Goal: Task Accomplishment & Management: Manage account settings

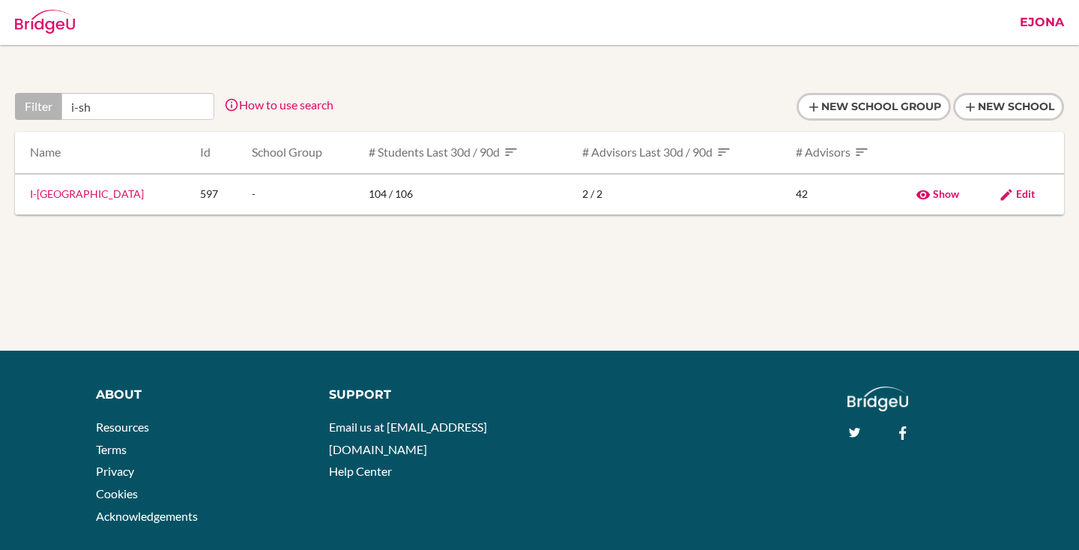
click at [101, 196] on link "I-Shou International School" at bounding box center [87, 193] width 114 height 13
click at [124, 193] on link "I-Shou International School" at bounding box center [87, 193] width 114 height 13
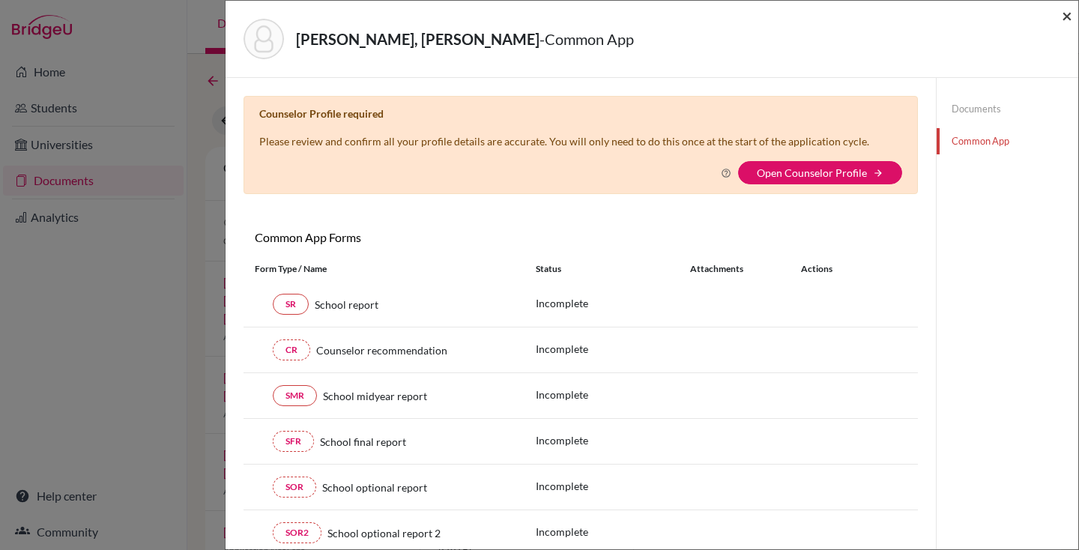
click at [1071, 14] on span "×" at bounding box center [1067, 15] width 10 height 22
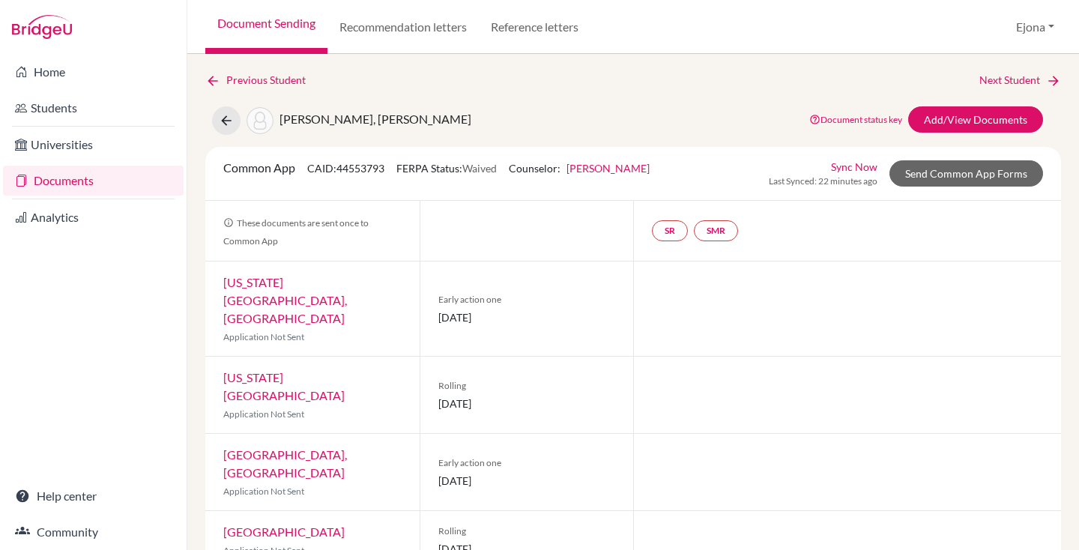
click at [69, 183] on link "Documents" at bounding box center [93, 181] width 181 height 30
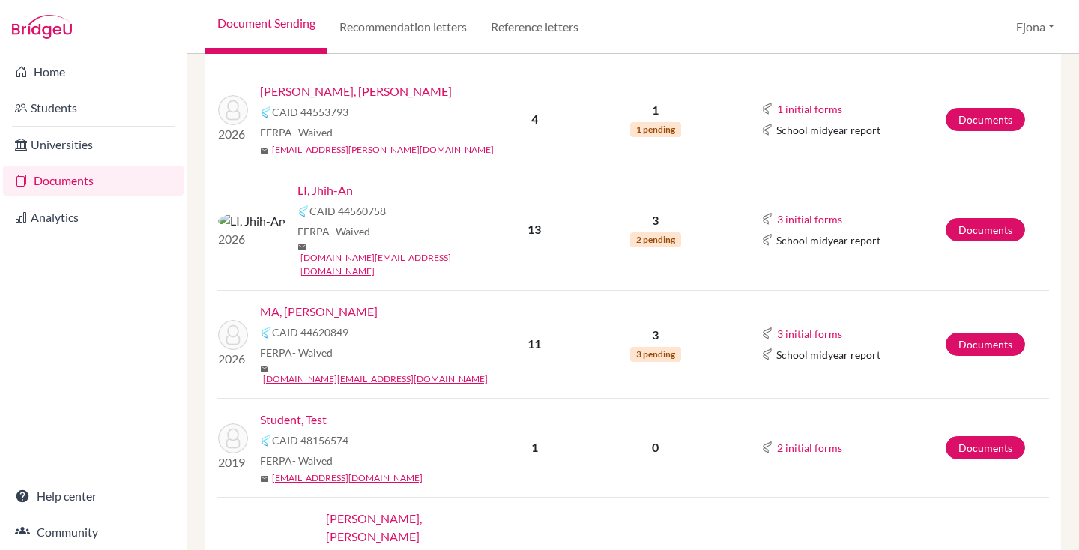
scroll to position [266, 0]
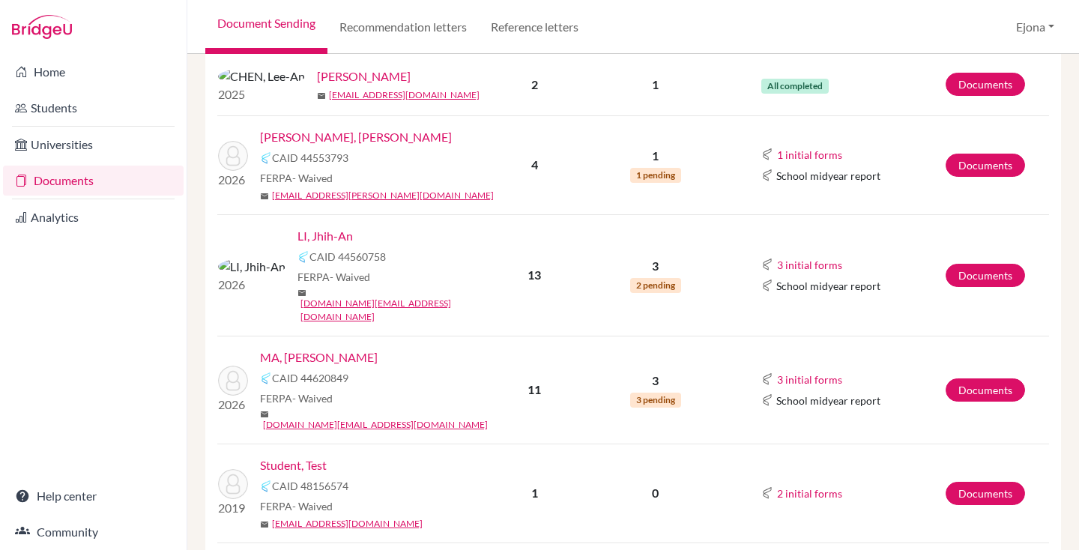
click at [298, 245] on link "LI, Jhih-An" at bounding box center [325, 236] width 55 height 18
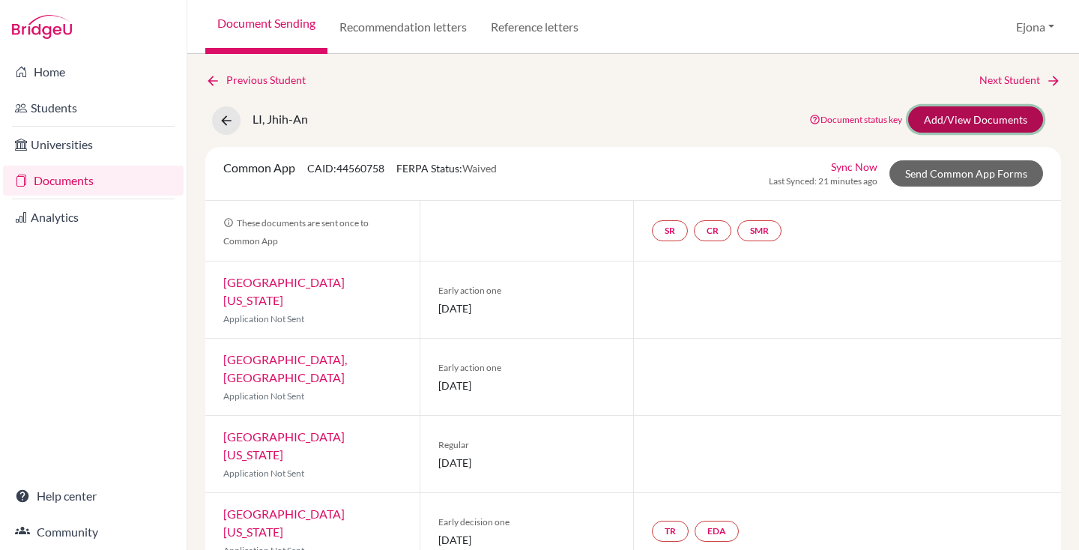
click at [955, 121] on link "Add/View Documents" at bounding box center [976, 119] width 135 height 26
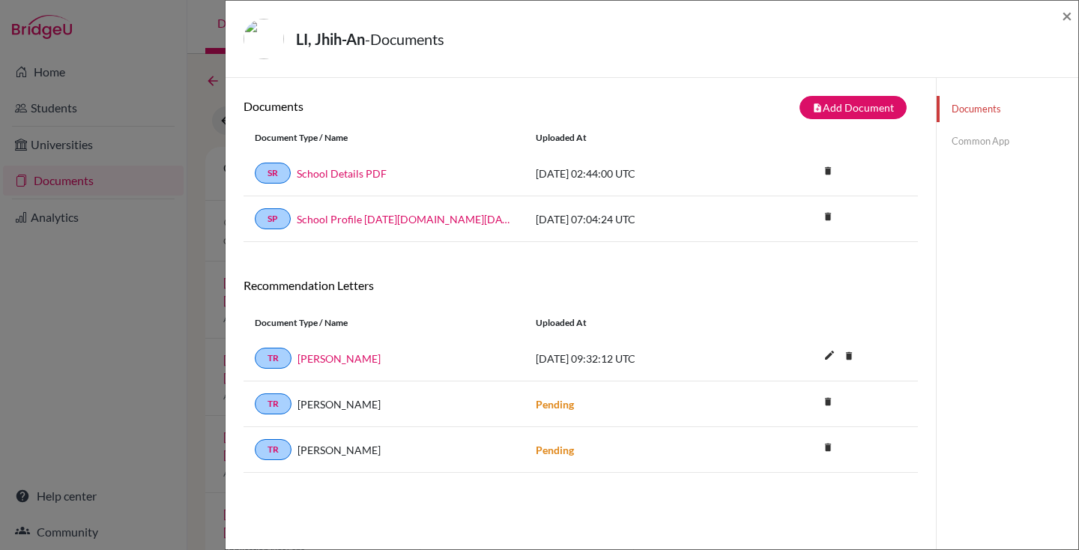
click at [981, 142] on link "Common App" at bounding box center [1008, 141] width 142 height 26
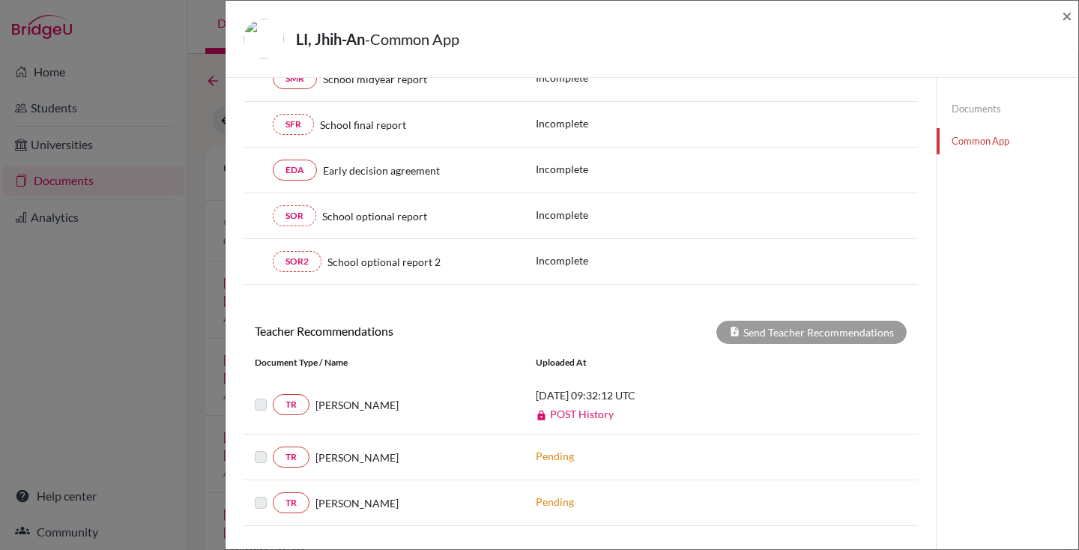
scroll to position [454, 0]
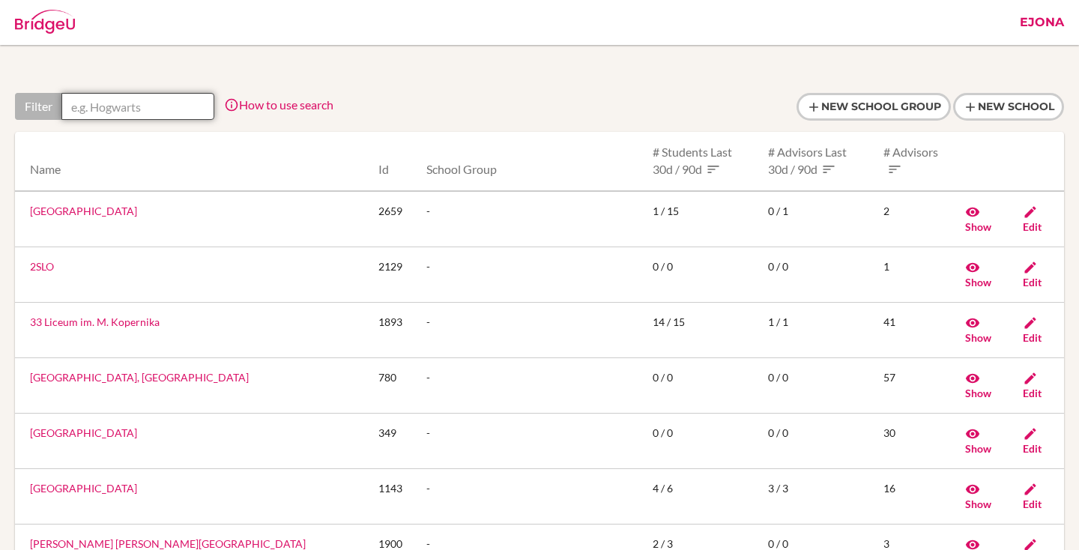
click at [187, 103] on input "text" at bounding box center [137, 106] width 153 height 27
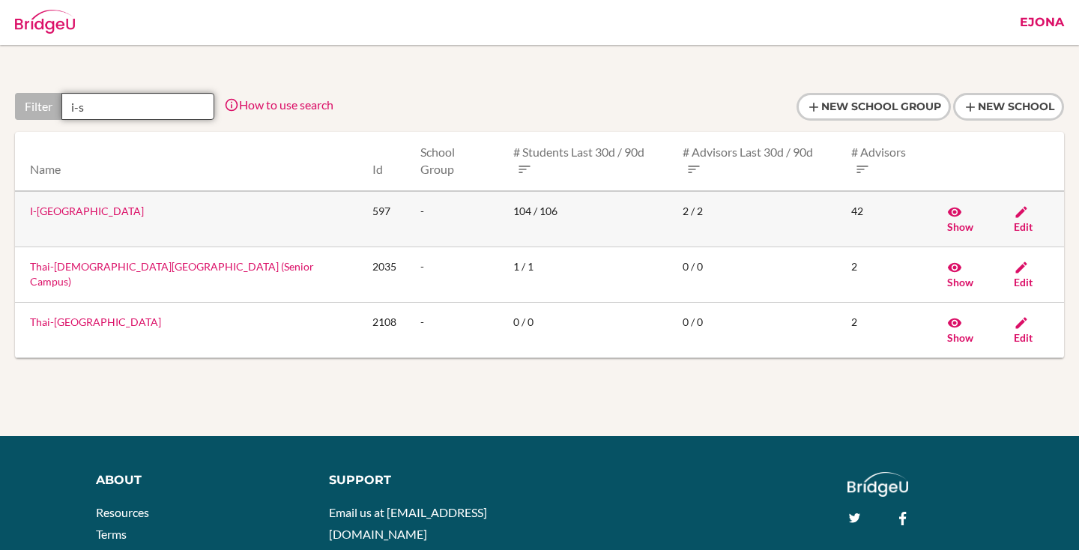
type input "i-s"
click at [125, 205] on link "I-Shou International School" at bounding box center [87, 211] width 114 height 13
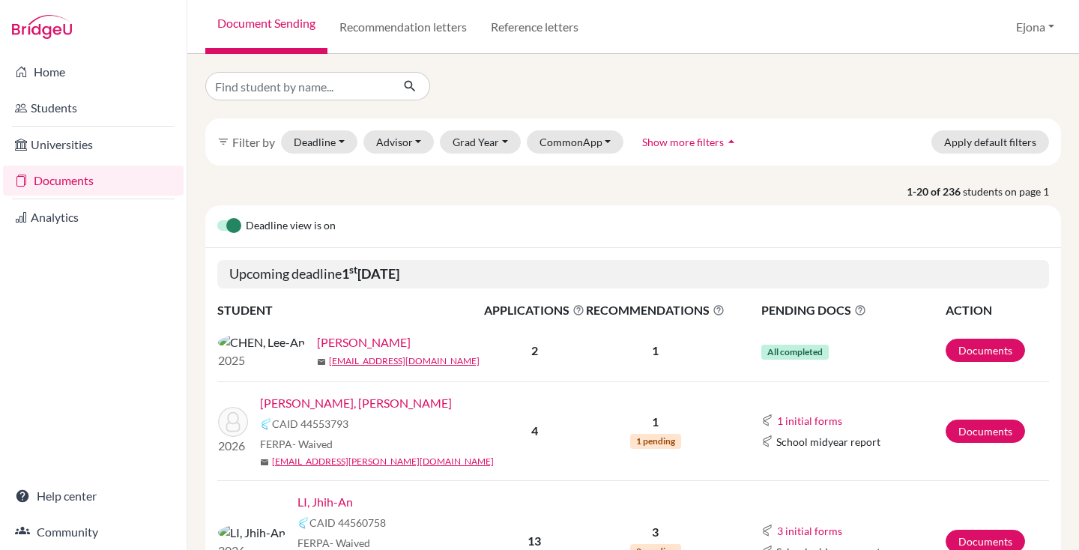
click at [326, 409] on link "[PERSON_NAME], [PERSON_NAME]" at bounding box center [356, 403] width 192 height 18
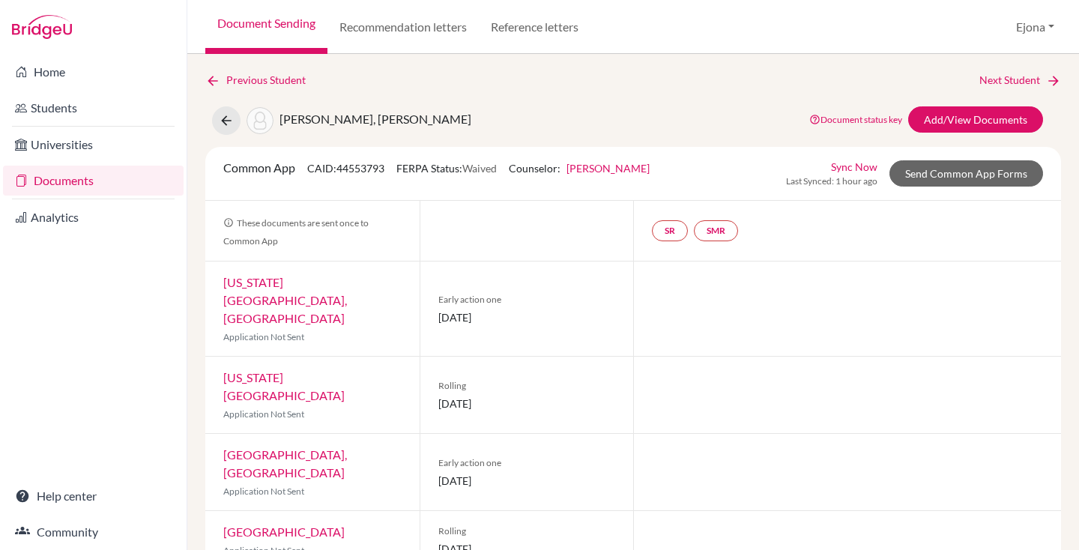
click at [624, 166] on link "[PERSON_NAME]" at bounding box center [608, 168] width 83 height 13
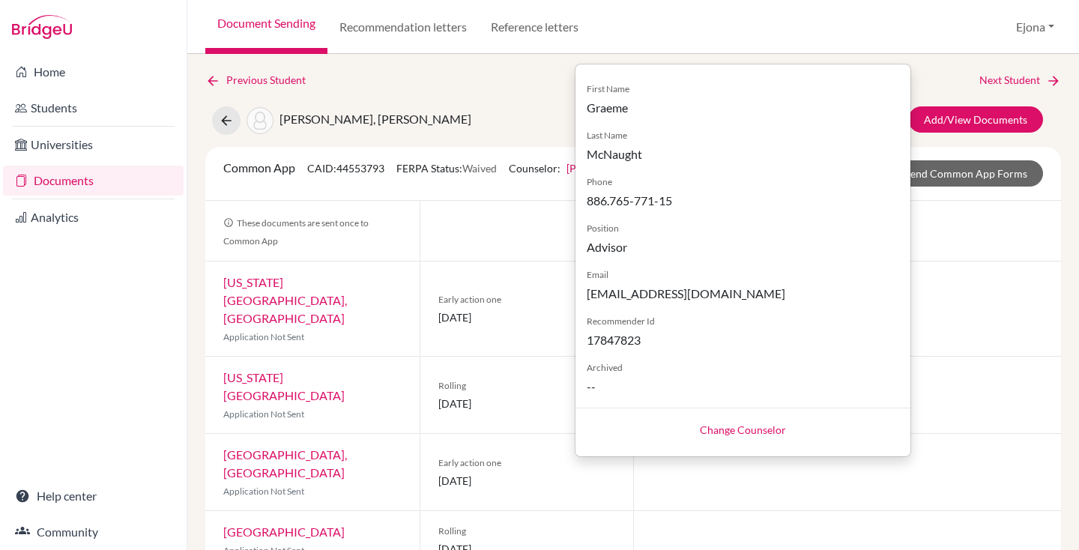
click at [745, 425] on link "Change Counselor" at bounding box center [743, 430] width 86 height 13
select select "464386"
